Goal: Task Accomplishment & Management: Manage account settings

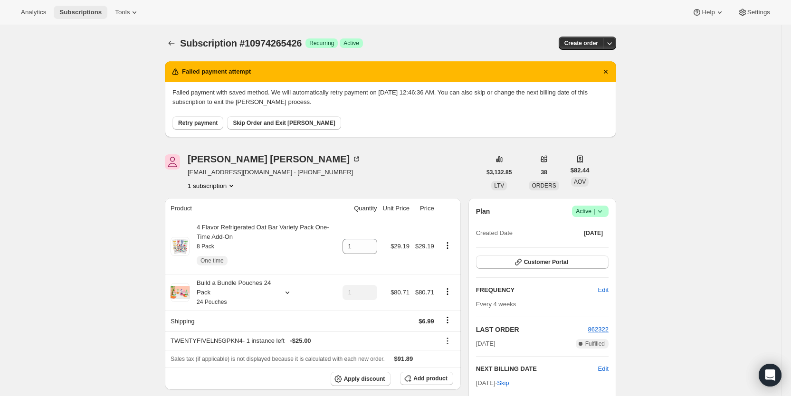
click at [84, 13] on span "Subscriptions" at bounding box center [80, 13] width 42 height 8
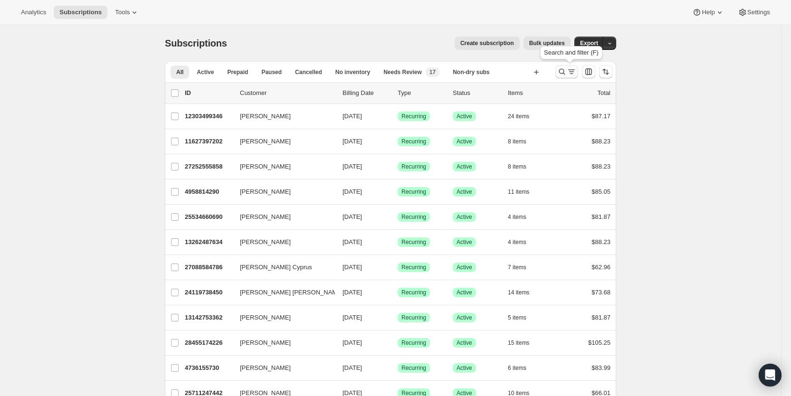
click at [571, 72] on icon "Search and filter results" at bounding box center [570, 71] width 9 height 9
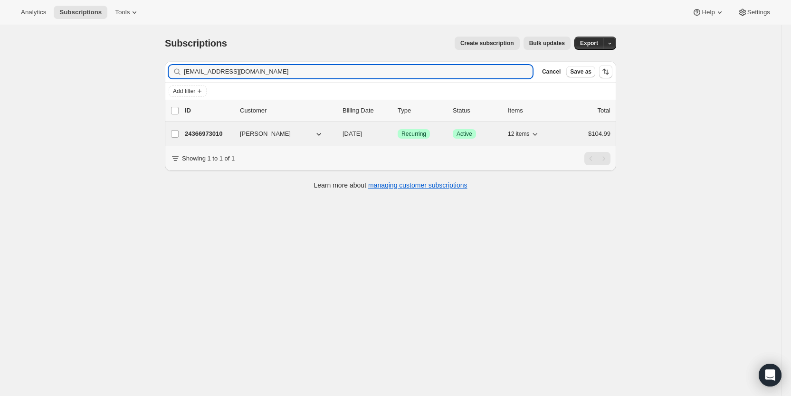
type input "[EMAIL_ADDRESS][DOMAIN_NAME]"
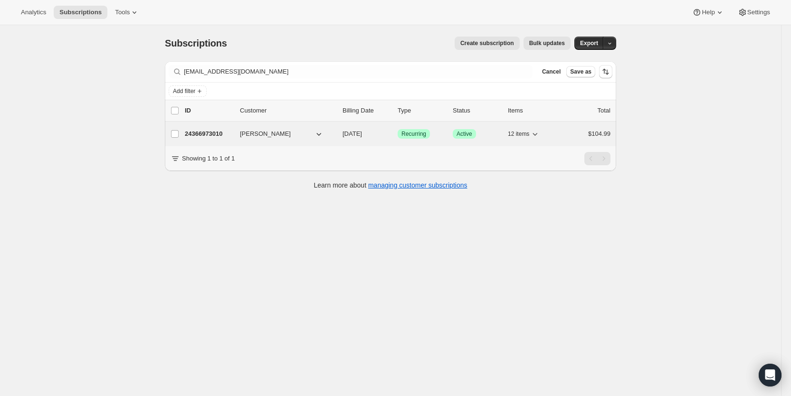
click at [362, 132] on span "[DATE]" at bounding box center [351, 133] width 19 height 7
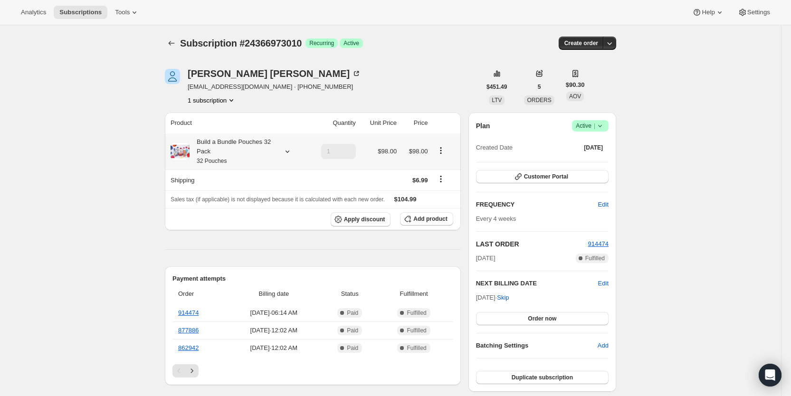
click at [292, 153] on icon at bounding box center [287, 151] width 9 height 9
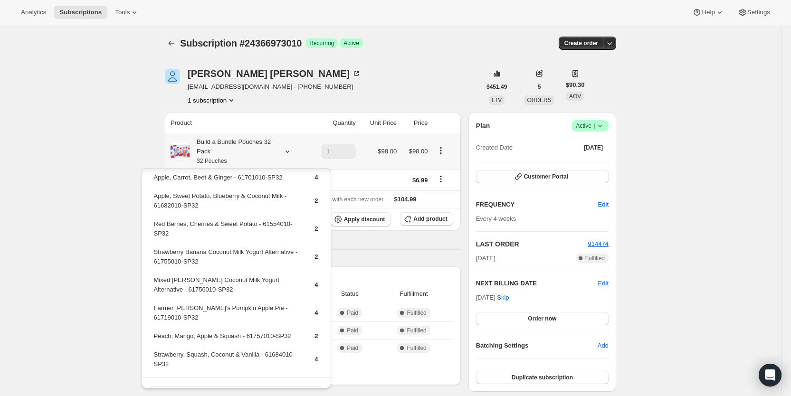
scroll to position [111, 0]
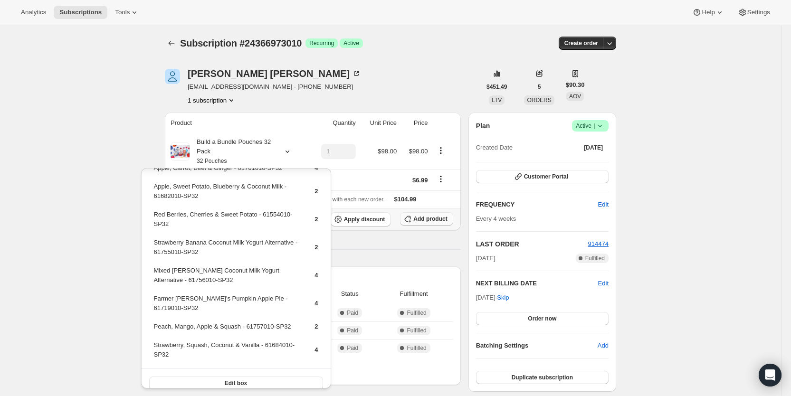
click at [423, 217] on span "Add product" at bounding box center [430, 219] width 34 height 8
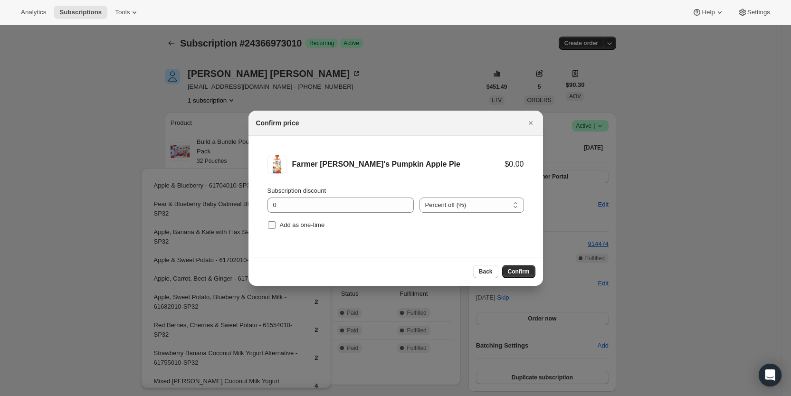
click at [271, 223] on input "Add as one-time" at bounding box center [272, 225] width 8 height 8
checkbox input "true"
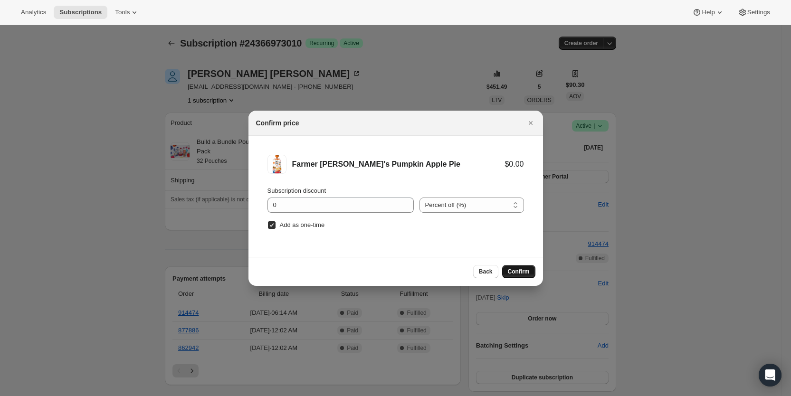
click at [515, 271] on span "Confirm" at bounding box center [519, 272] width 22 height 8
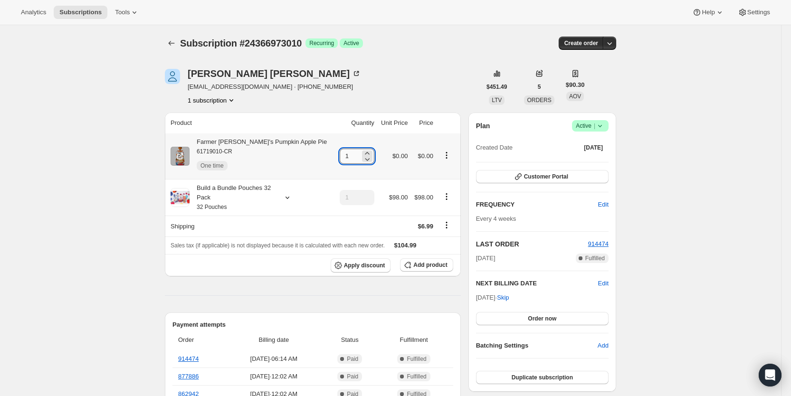
drag, startPoint x: 330, startPoint y: 160, endPoint x: 348, endPoint y: 157, distance: 17.3
click at [348, 157] on input "1" at bounding box center [349, 156] width 20 height 15
type input "3"
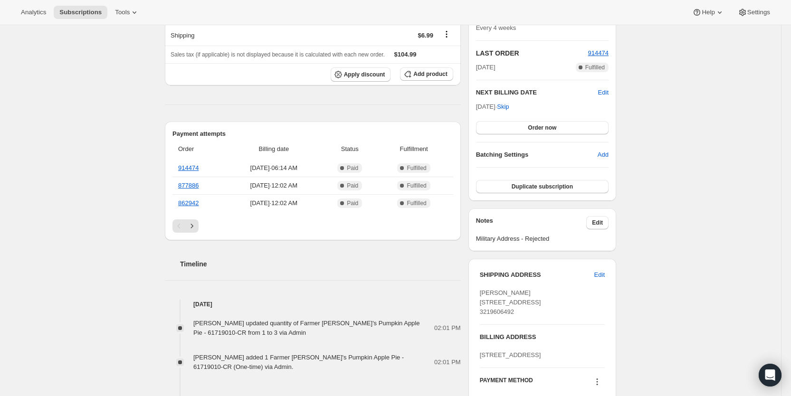
scroll to position [192, 0]
click at [76, 13] on span "Subscriptions" at bounding box center [80, 13] width 42 height 8
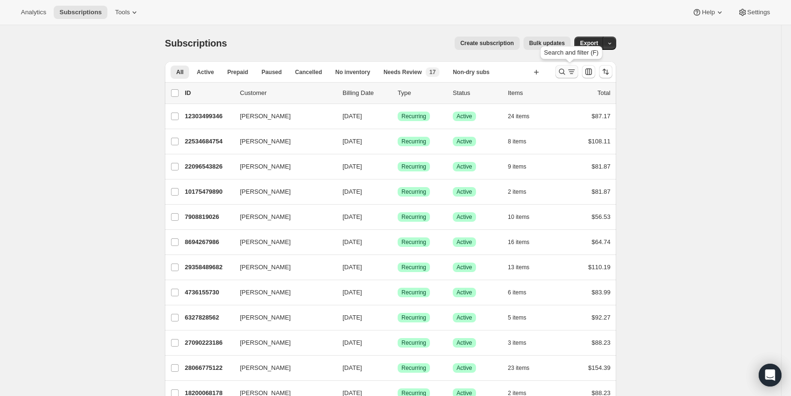
click at [572, 75] on icon "Search and filter results" at bounding box center [570, 71] width 9 height 9
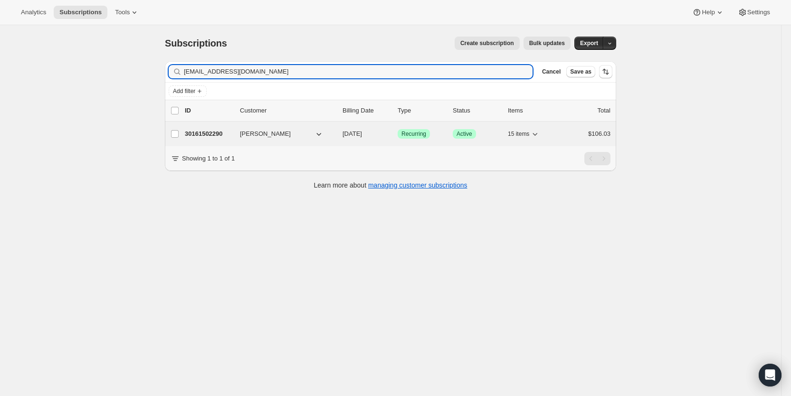
type input "[EMAIL_ADDRESS][DOMAIN_NAME]"
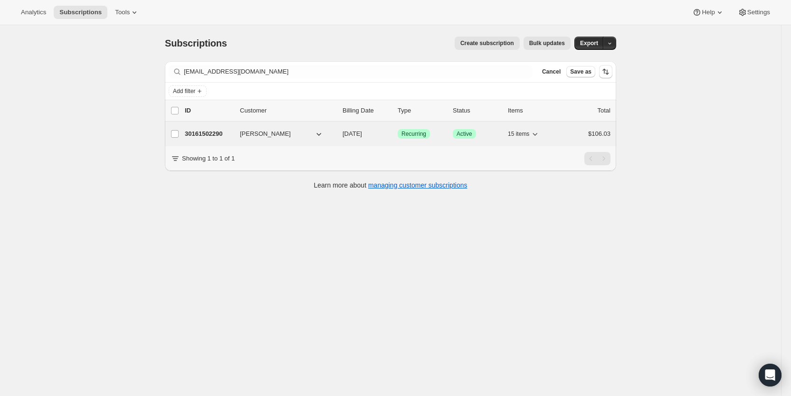
click at [362, 135] on span "[DATE]" at bounding box center [351, 133] width 19 height 7
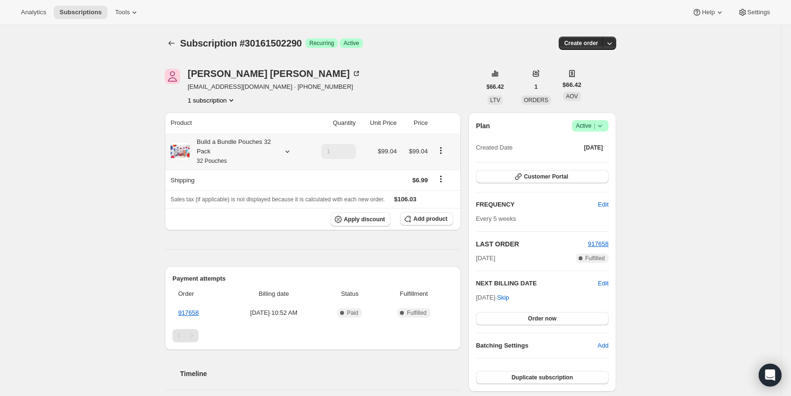
click at [289, 152] on icon at bounding box center [287, 151] width 9 height 9
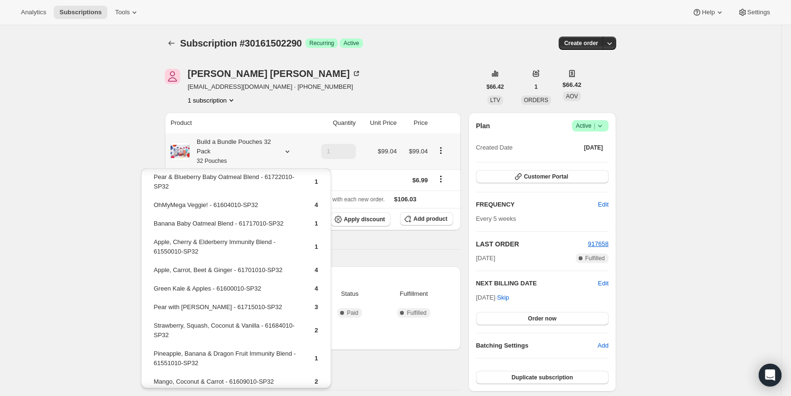
scroll to position [166, 0]
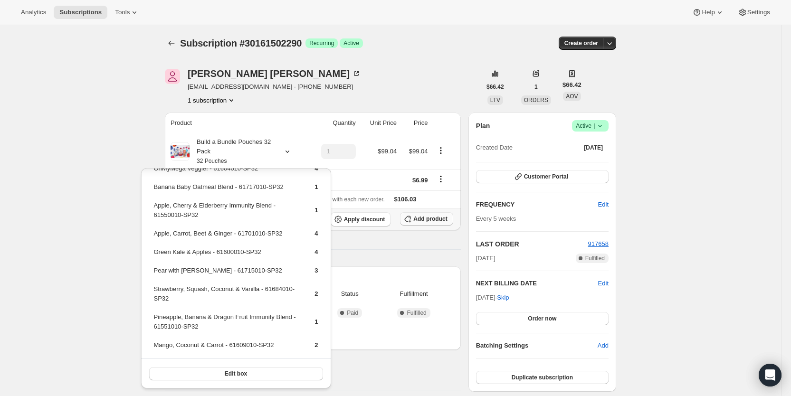
click at [428, 221] on span "Add product" at bounding box center [430, 219] width 34 height 8
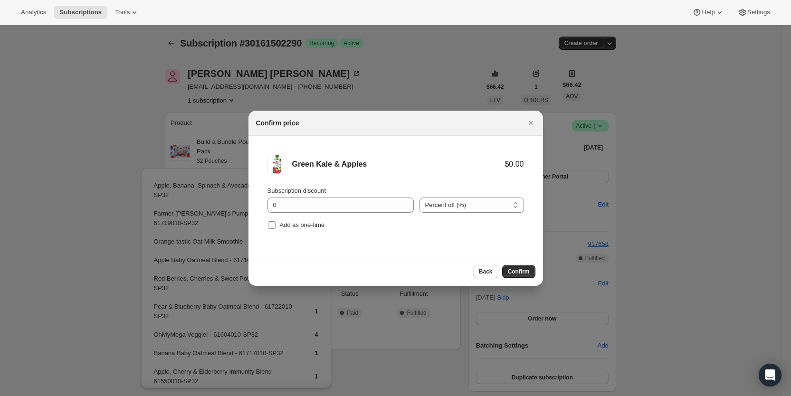
click at [292, 227] on span "Add as one-time" at bounding box center [302, 224] width 45 height 7
click at [275, 227] on input "Add as one-time" at bounding box center [272, 225] width 8 height 8
checkbox input "true"
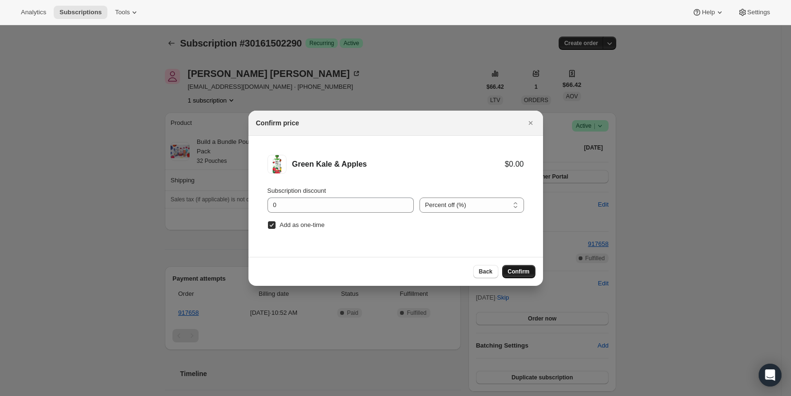
click at [522, 267] on button "Confirm" at bounding box center [518, 271] width 33 height 13
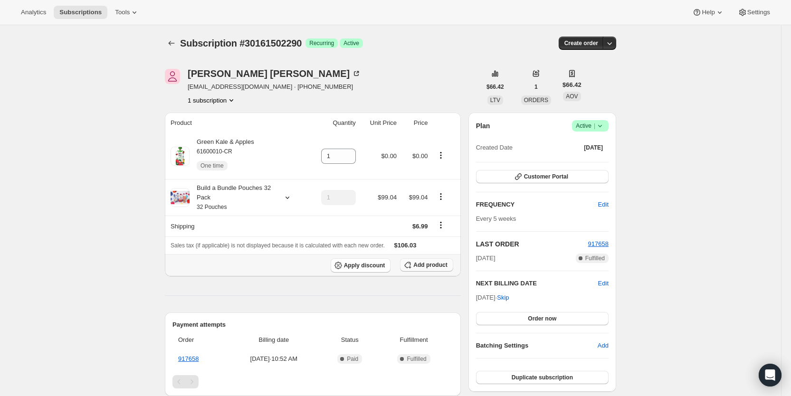
click at [433, 265] on span "Add product" at bounding box center [430, 265] width 34 height 8
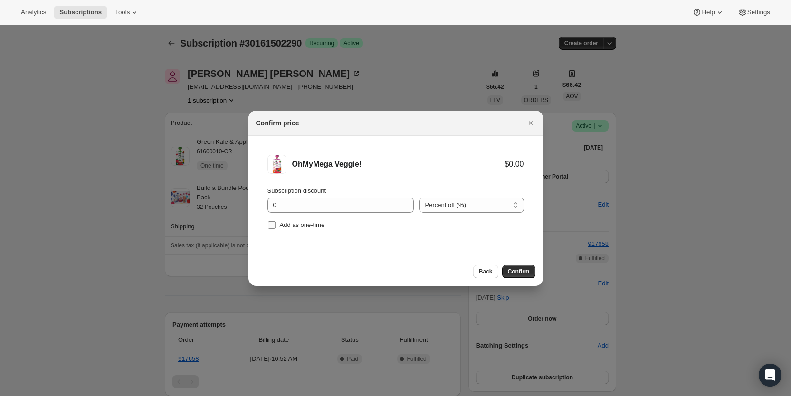
click at [269, 226] on input "Add as one-time" at bounding box center [272, 225] width 8 height 8
checkbox input "true"
drag, startPoint x: 523, startPoint y: 271, endPoint x: 512, endPoint y: 267, distance: 11.0
click at [523, 271] on span "Confirm" at bounding box center [519, 272] width 22 height 8
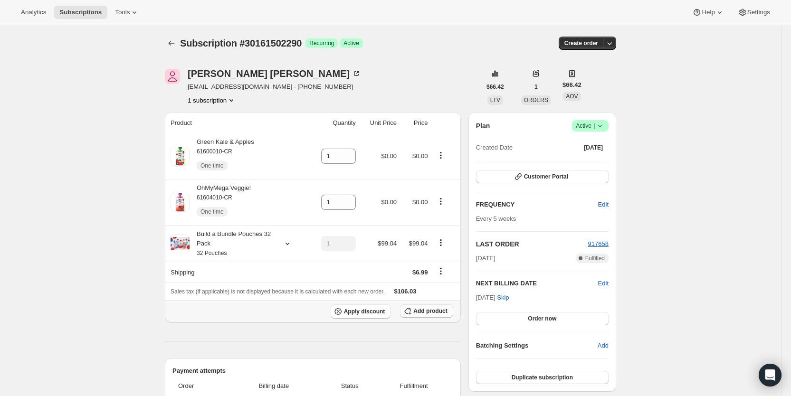
click at [422, 311] on span "Add product" at bounding box center [430, 311] width 34 height 8
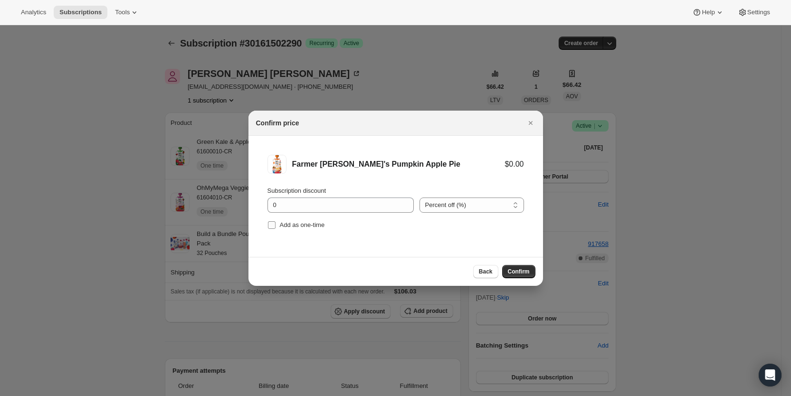
click at [273, 224] on input "Add as one-time" at bounding box center [272, 225] width 8 height 8
checkbox input "true"
click at [520, 272] on span "Confirm" at bounding box center [519, 272] width 22 height 8
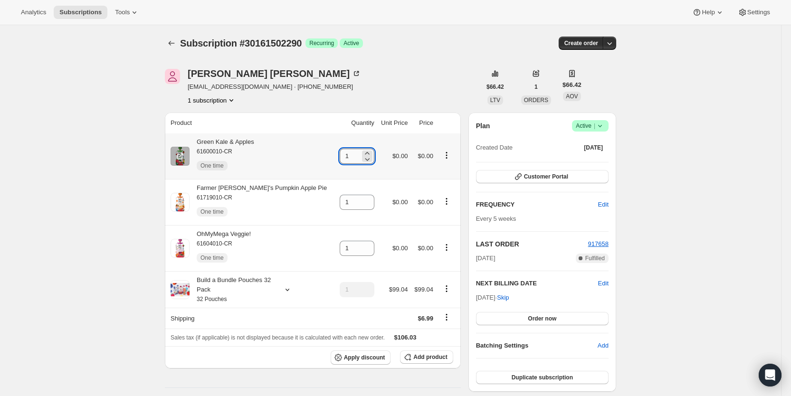
drag, startPoint x: 336, startPoint y: 157, endPoint x: 348, endPoint y: 156, distance: 12.4
click at [348, 156] on input "1" at bounding box center [349, 156] width 20 height 15
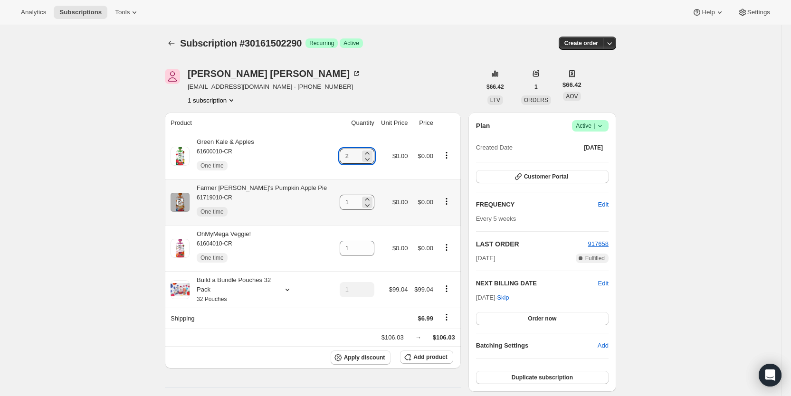
type input "2"
drag, startPoint x: 333, startPoint y: 203, endPoint x: 340, endPoint y: 203, distance: 7.1
click at [340, 203] on input "1" at bounding box center [349, 202] width 20 height 15
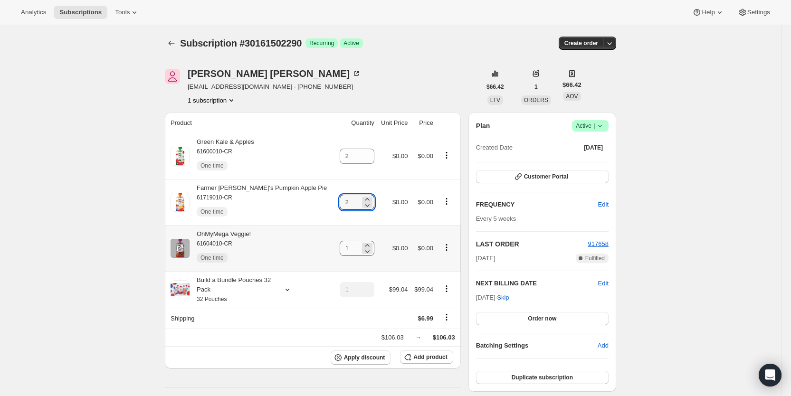
type input "2"
drag, startPoint x: 335, startPoint y: 245, endPoint x: 358, endPoint y: 244, distance: 23.8
click at [353, 245] on div "1" at bounding box center [356, 248] width 35 height 15
type input "2"
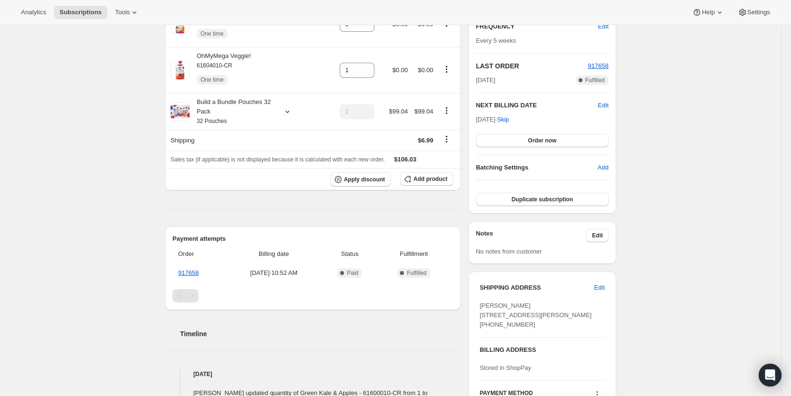
scroll to position [180, 0]
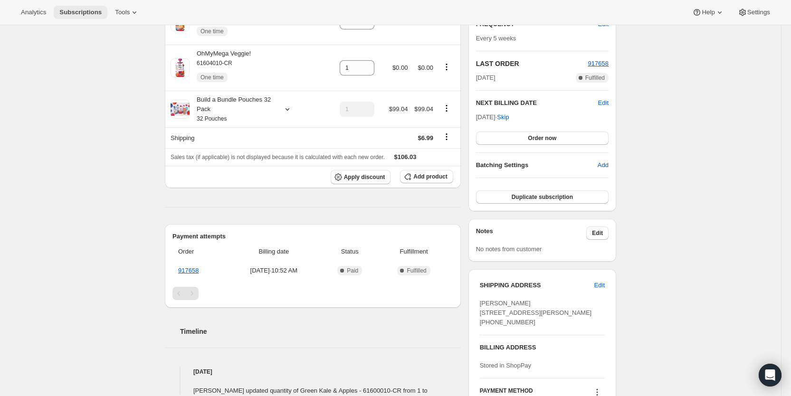
click at [77, 10] on span "Subscriptions" at bounding box center [80, 13] width 42 height 8
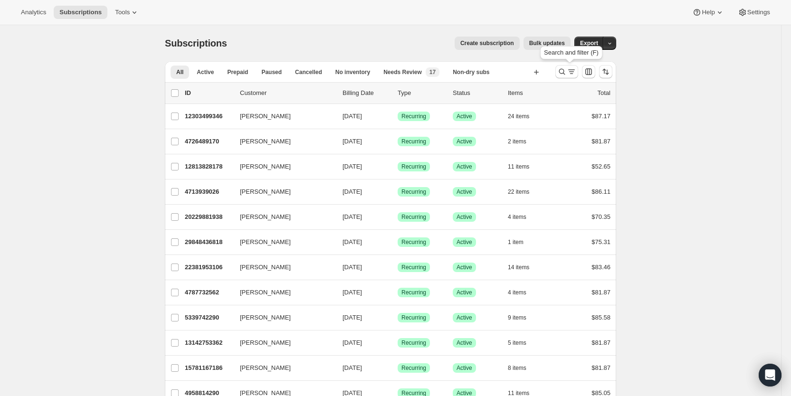
drag, startPoint x: 569, startPoint y: 71, endPoint x: 410, endPoint y: 59, distance: 159.5
click at [566, 71] on icon "Search and filter results" at bounding box center [561, 71] width 9 height 9
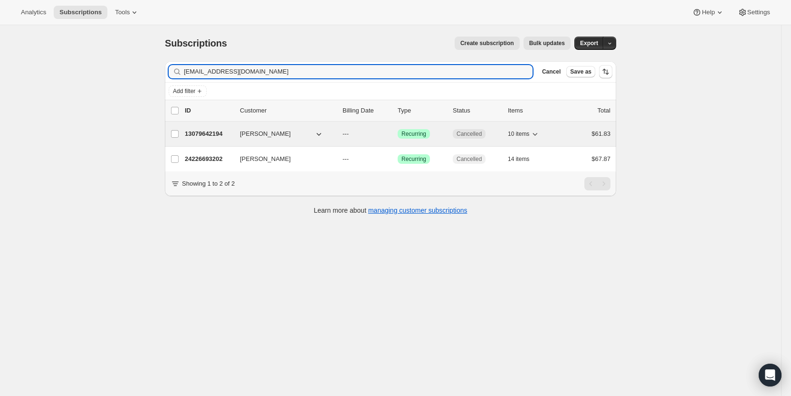
type input "[EMAIL_ADDRESS][DOMAIN_NAME]"
click at [348, 134] on span "---" at bounding box center [345, 133] width 6 height 7
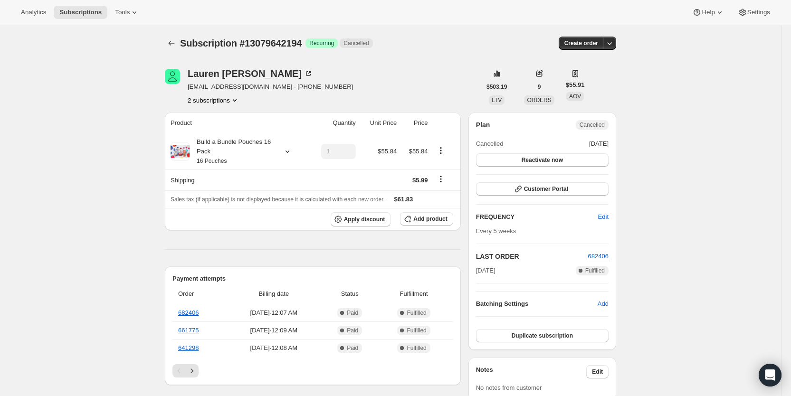
click at [233, 99] on icon "Product actions" at bounding box center [234, 99] width 9 height 9
click at [212, 135] on span "24226693202" at bounding box center [203, 134] width 38 height 7
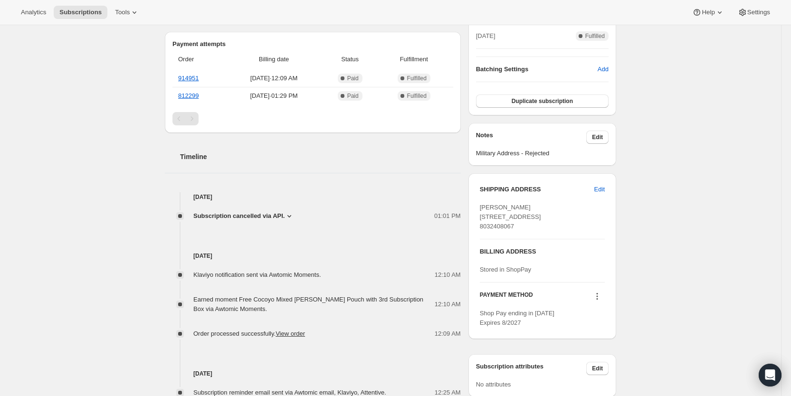
scroll to position [235, 0]
